Goal: Information Seeking & Learning: Learn about a topic

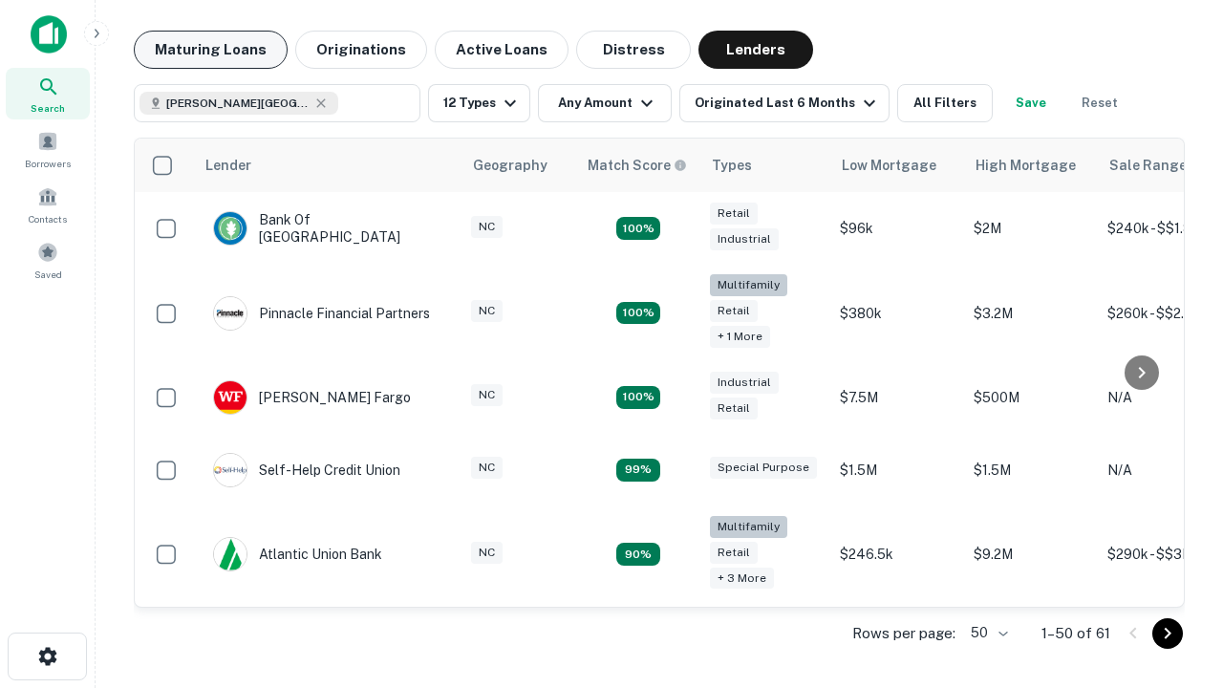
click at [210, 50] on button "Maturing Loans" at bounding box center [211, 50] width 154 height 38
